Goal: Task Accomplishment & Management: Manage account settings

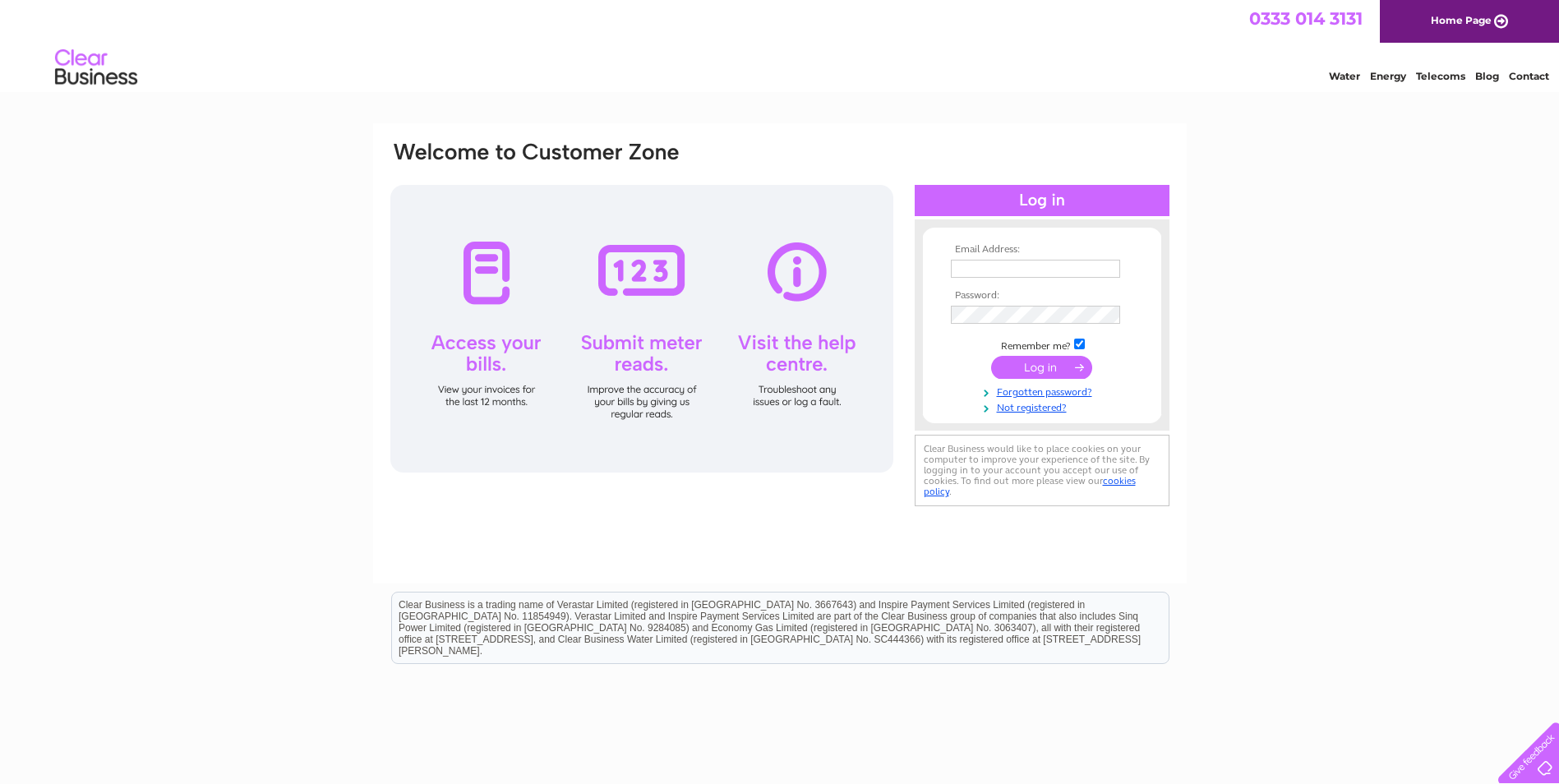
type input "[EMAIL_ADDRESS][DOMAIN_NAME]"
click at [1046, 371] on input "submit" at bounding box center [1042, 367] width 101 height 23
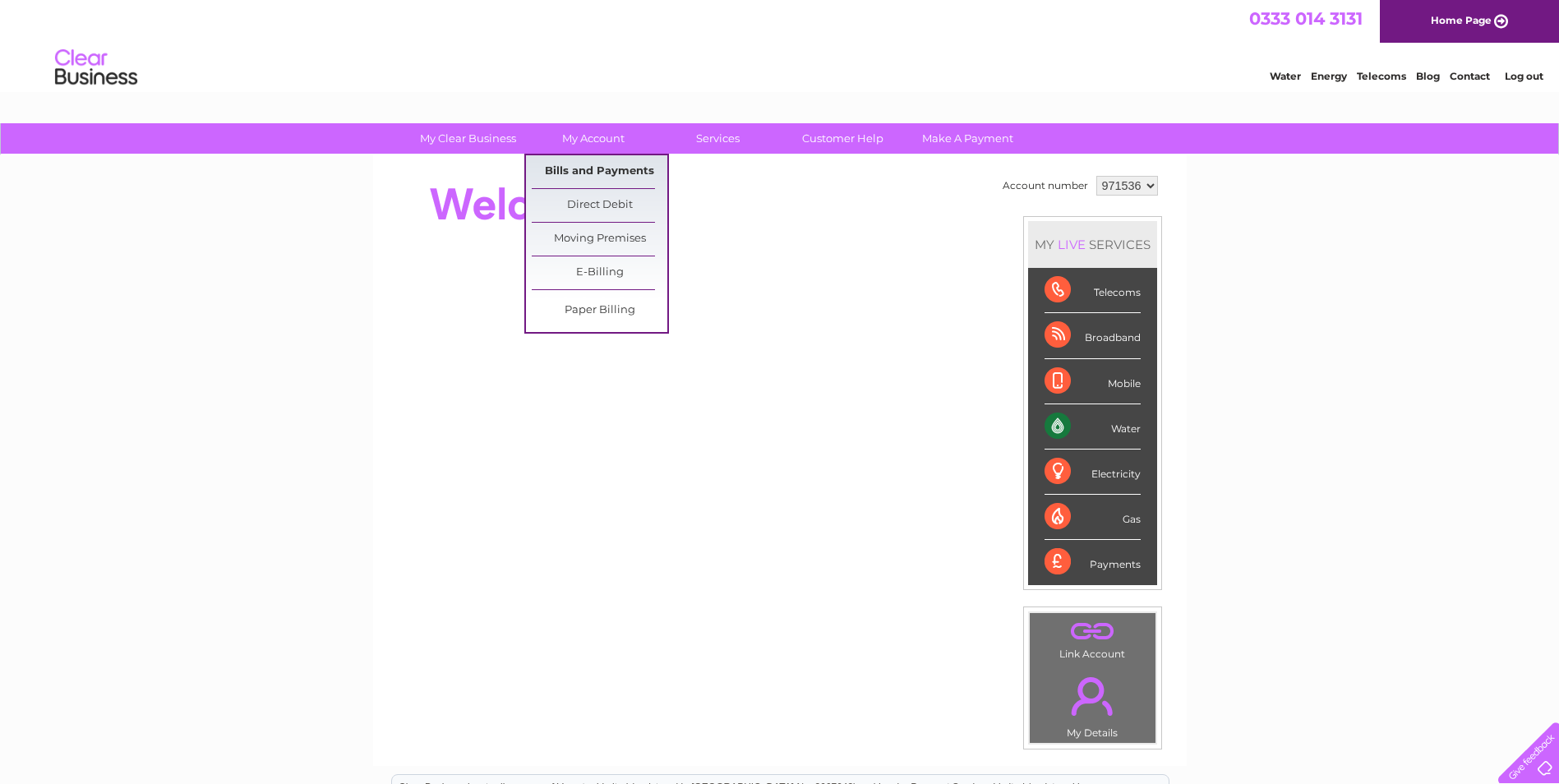
click at [596, 170] on link "Bills and Payments" at bounding box center [600, 172] width 136 height 33
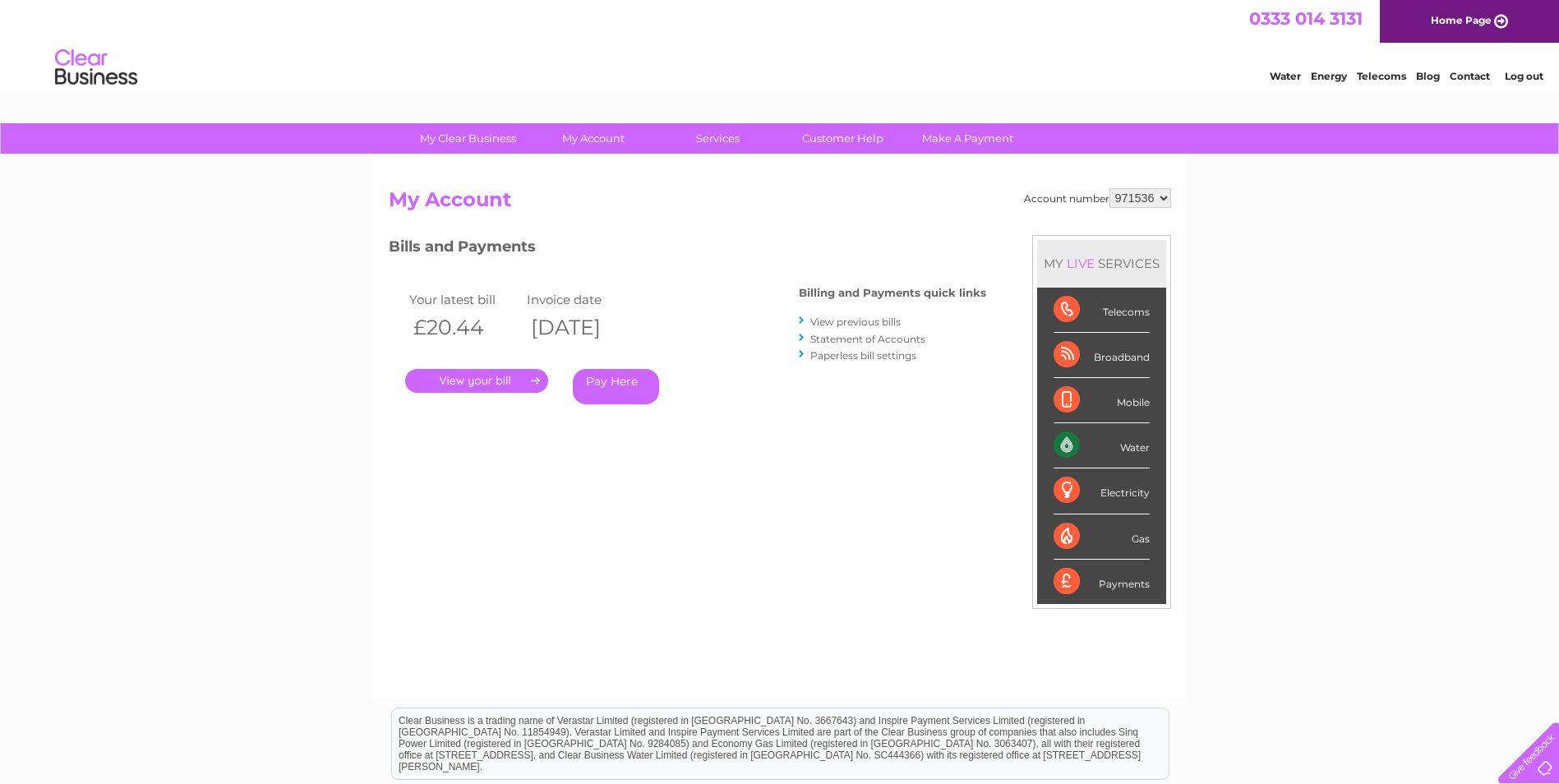
click at [893, 322] on link "View previous bills" at bounding box center [856, 322] width 90 height 12
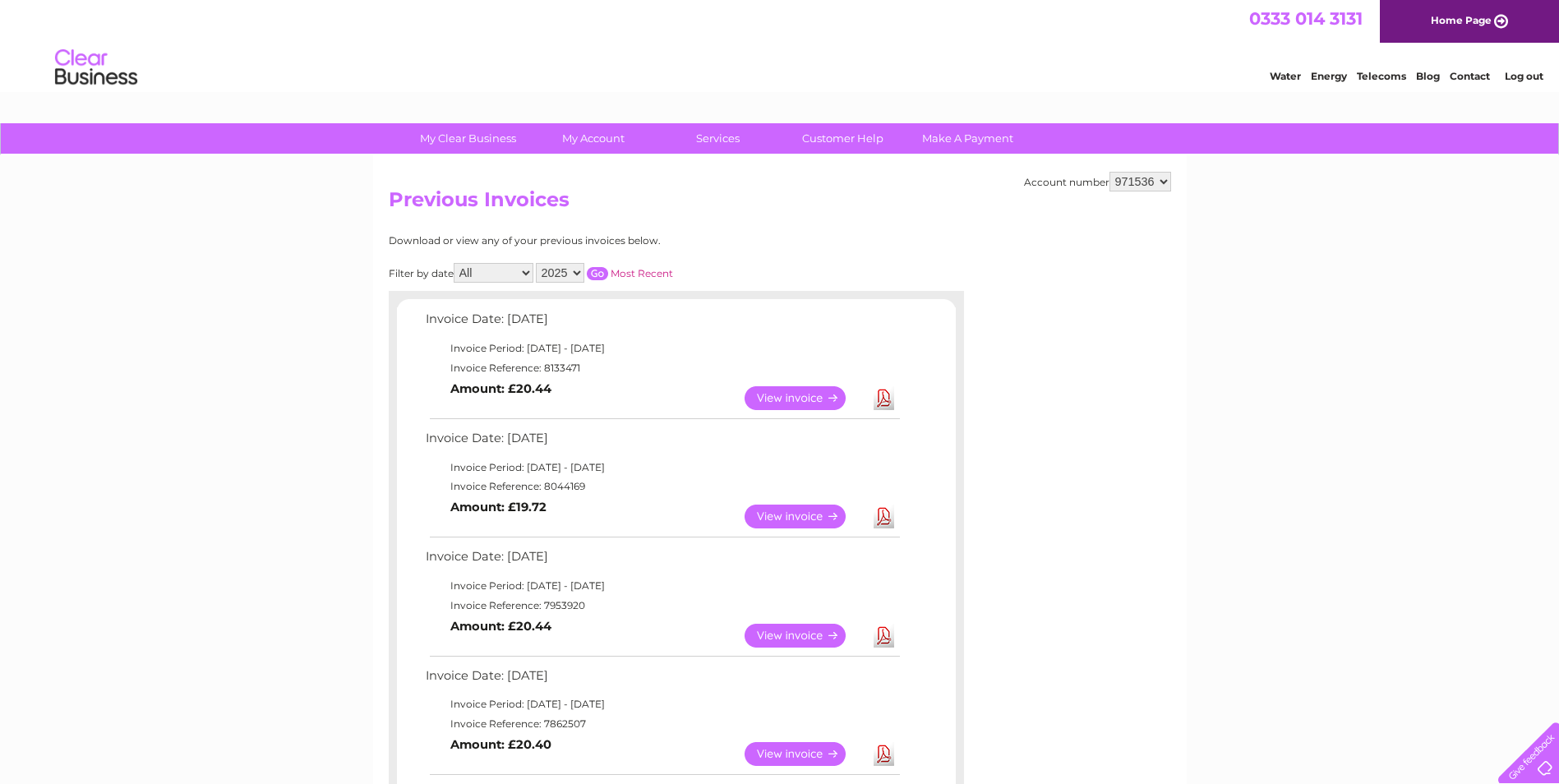
click at [564, 276] on select "2025 2024 2023 2022" at bounding box center [560, 272] width 49 height 20
select select "2024"
click at [537, 262] on select "2025 2024 2023 2022" at bounding box center [560, 272] width 49 height 20
click at [596, 276] on input "button" at bounding box center [597, 273] width 22 height 13
click at [823, 625] on link "View" at bounding box center [804, 635] width 121 height 23
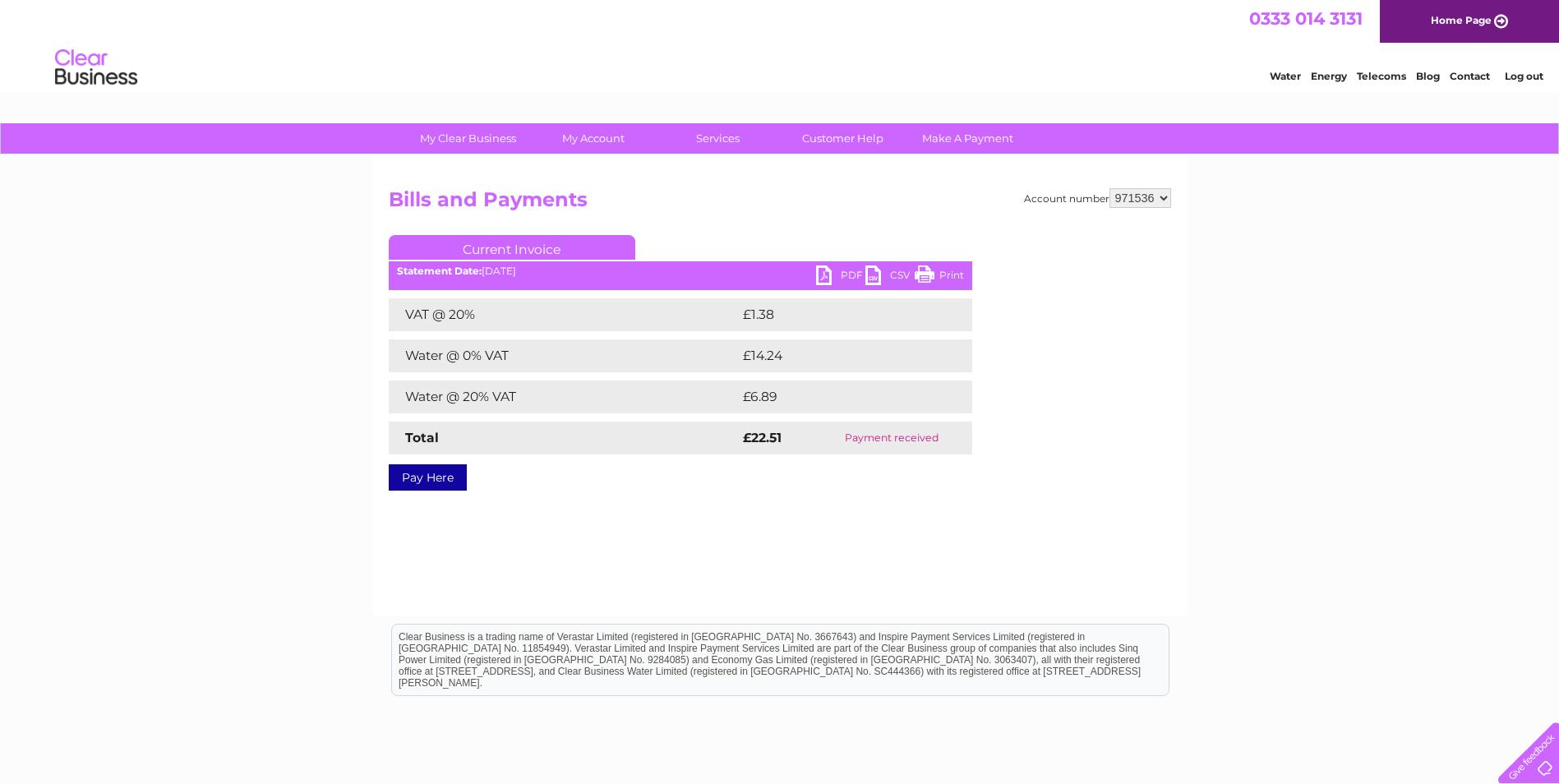
drag, startPoint x: 928, startPoint y: 282, endPoint x: 139, endPoint y: 67, distance: 817.8
click at [928, 282] on link "Print" at bounding box center [939, 276] width 50 height 23
click at [850, 272] on link "PDF" at bounding box center [841, 276] width 50 height 23
click at [1051, 721] on html "Clear Business is a trading name of Verastar Limited (registered in [GEOGRAPHIC…" at bounding box center [779, 668] width 1559 height 105
